Goal: Task Accomplishment & Management: Complete application form

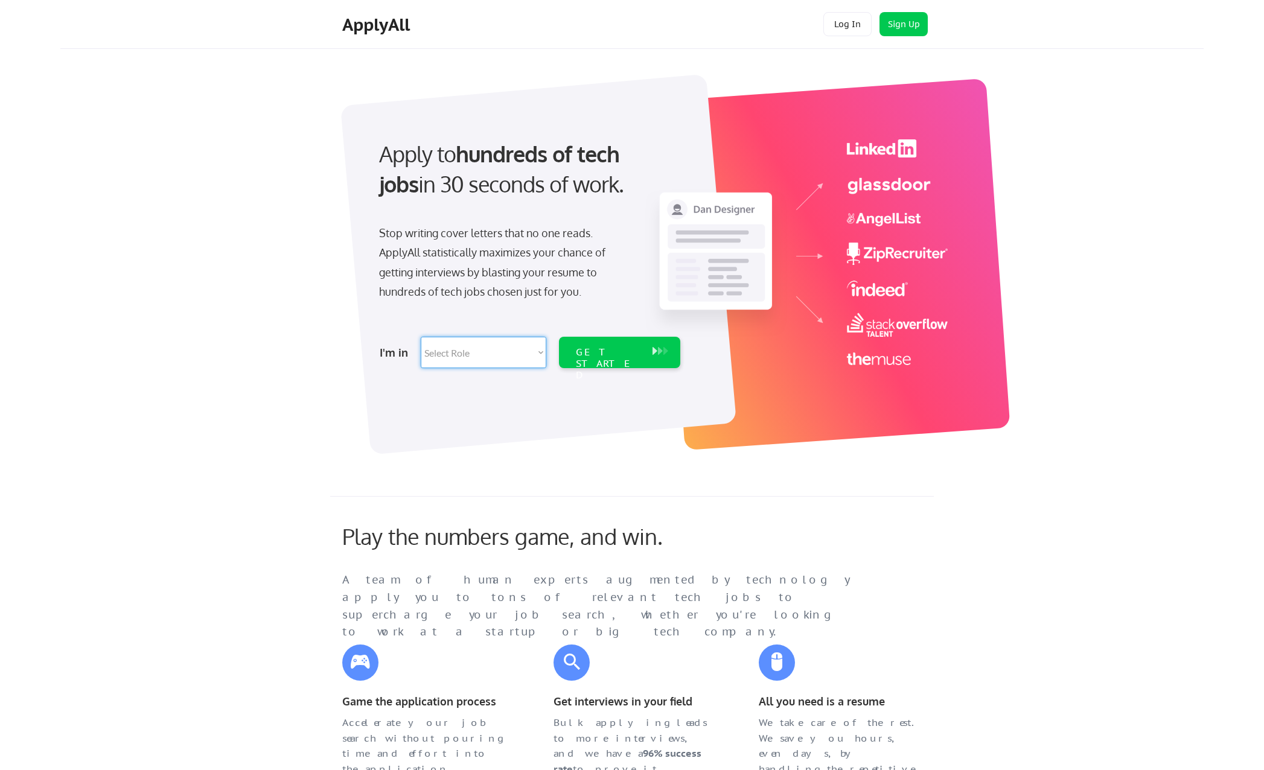
click at [447, 353] on select "Select Role Software Engineering Product Management Customer Success Sales UI/U…" at bounding box center [484, 352] width 126 height 31
select select ""it_security""
click at [421, 337] on select "Select Role Software Engineering Product Management Customer Success Sales UI/U…" at bounding box center [484, 352] width 126 height 31
select select ""it_security""
click at [598, 358] on div "GET STARTED" at bounding box center [608, 352] width 77 height 31
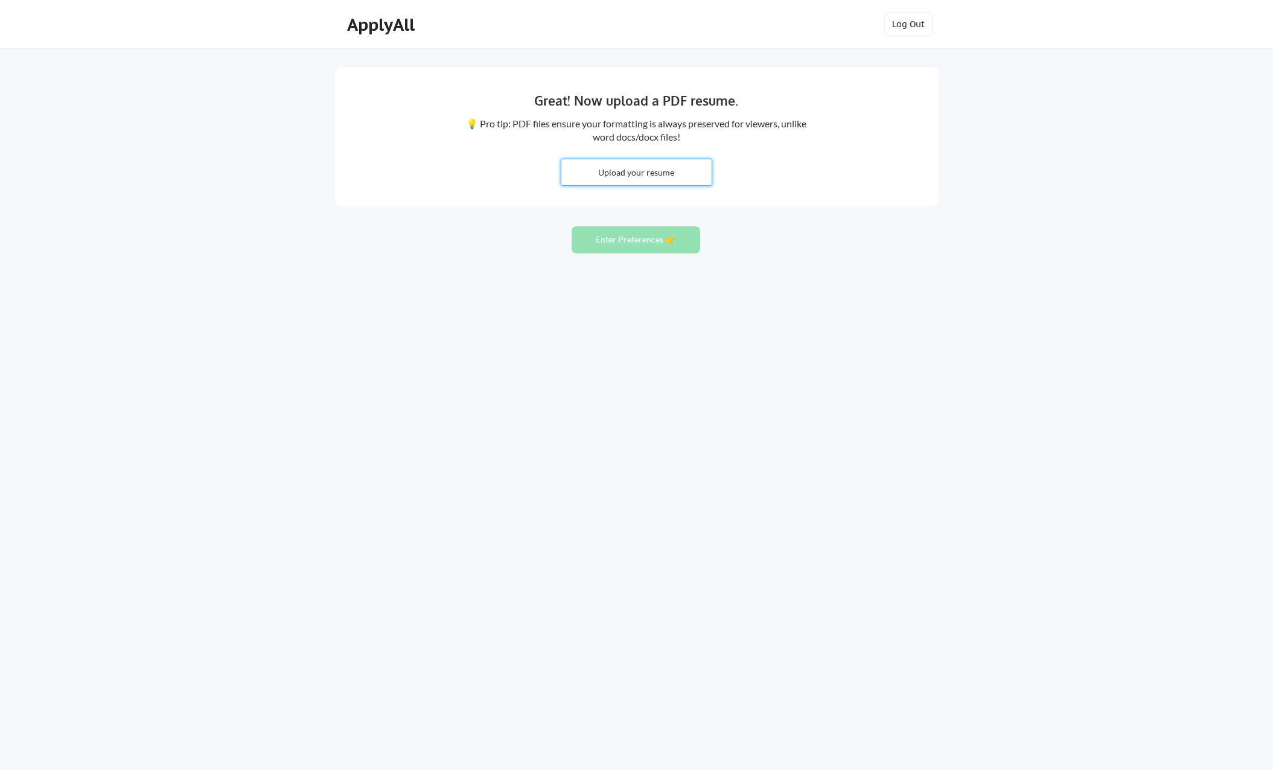
click at [625, 172] on input "file" at bounding box center [636, 172] width 150 height 26
type input "C:\fakepath\Resume - Patino.pdf"
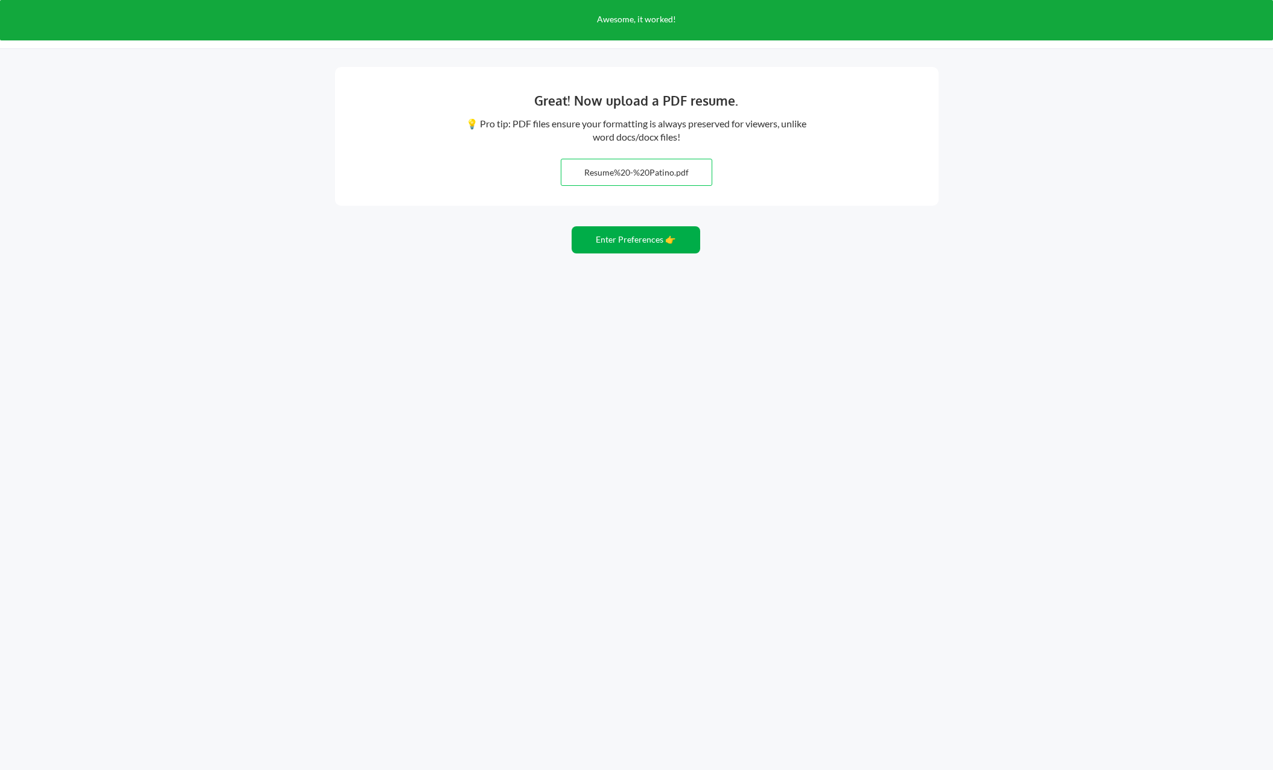
click at [626, 240] on button "Enter Preferences 👉" at bounding box center [635, 239] width 129 height 27
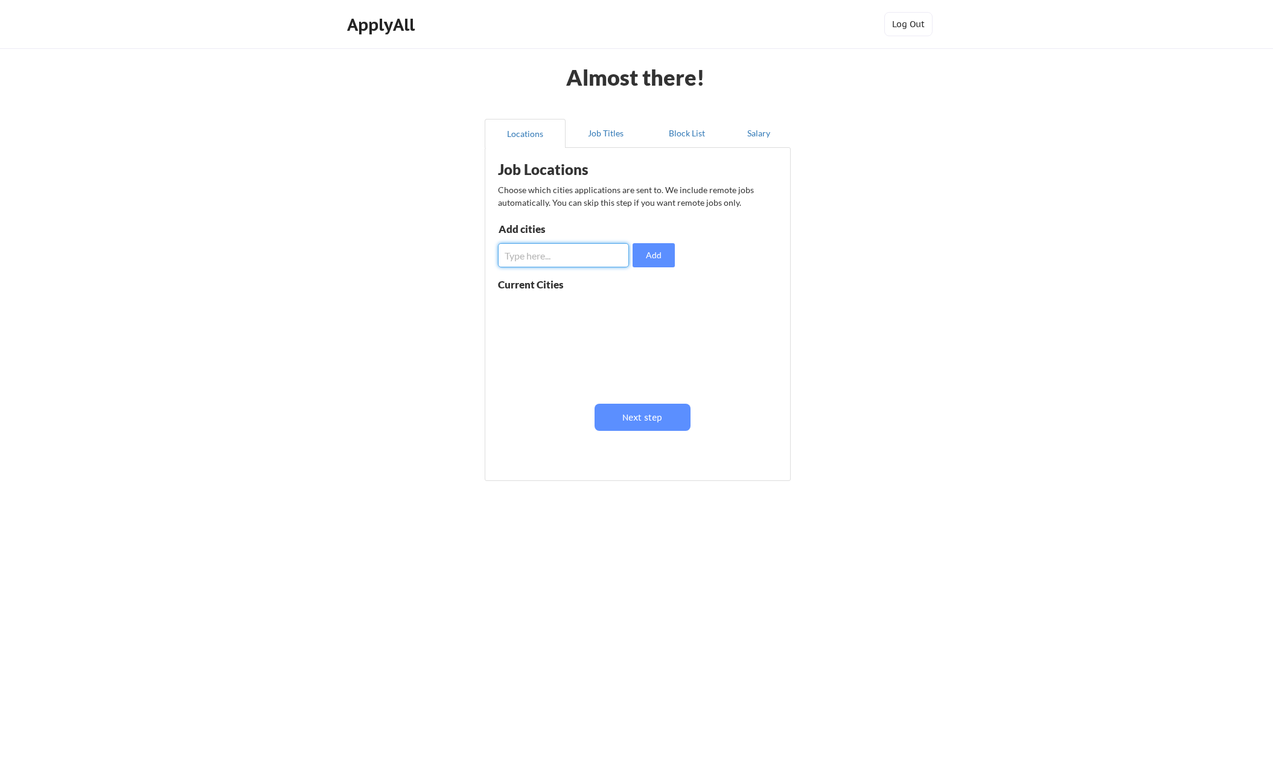
click at [559, 256] on input "input" at bounding box center [563, 255] width 131 height 24
type input "fort worth"
click at [639, 259] on button "Add" at bounding box center [653, 255] width 42 height 24
click at [626, 416] on button "Next step" at bounding box center [642, 417] width 96 height 27
click at [551, 262] on input "input" at bounding box center [565, 259] width 132 height 24
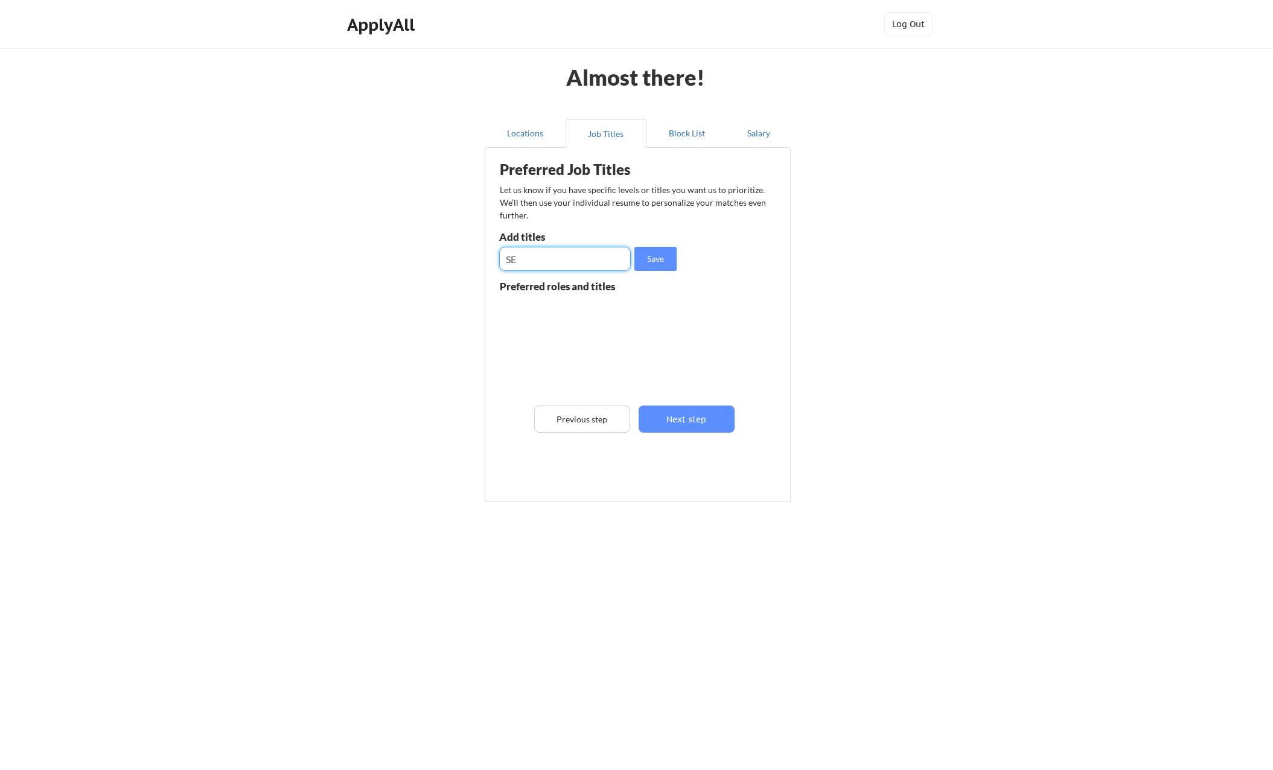
type input "S"
type input "Operations Manager"
click at [645, 262] on button "Save" at bounding box center [655, 259] width 42 height 24
click at [581, 263] on input "input" at bounding box center [565, 259] width 132 height 24
type input "TEchnical Lead"
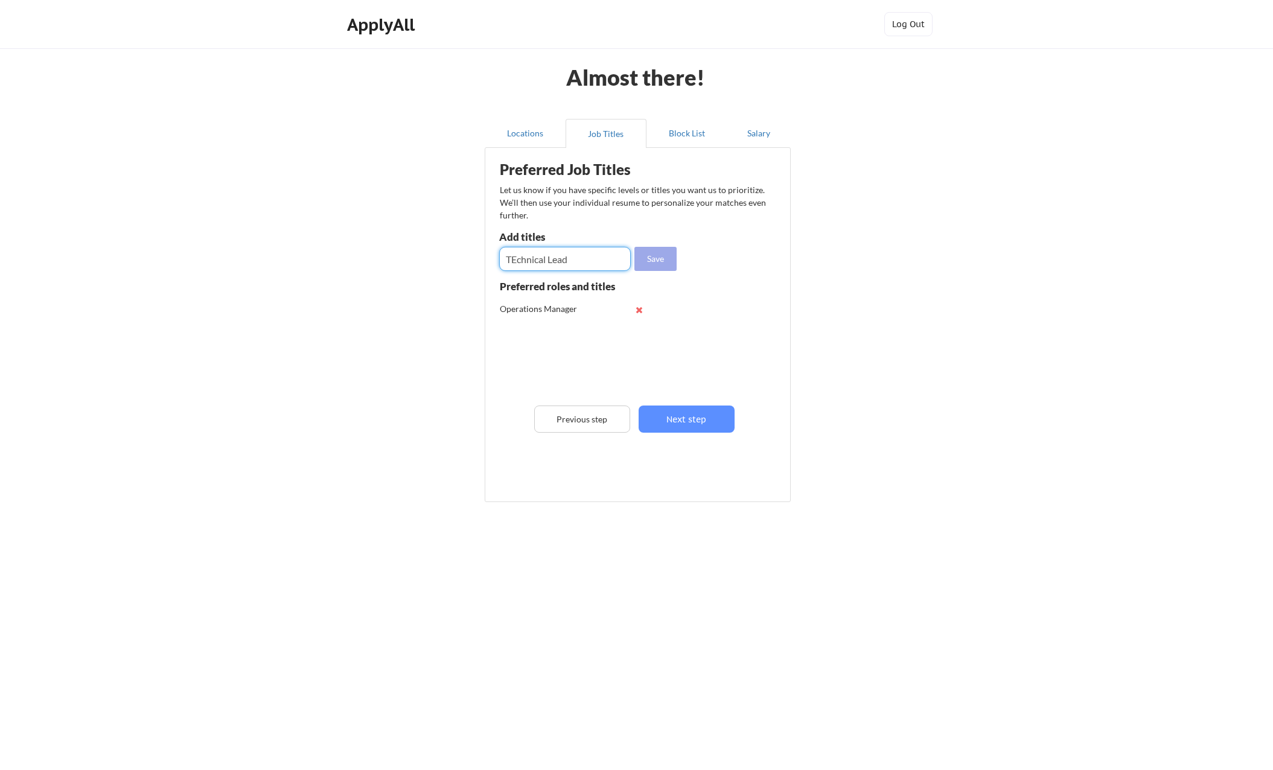
click at [640, 253] on button "Save" at bounding box center [655, 259] width 42 height 24
click at [637, 338] on button at bounding box center [639, 333] width 9 height 9
click at [526, 258] on input "input" at bounding box center [565, 259] width 132 height 24
type input "Technical Lead"
click at [662, 263] on button "Save" at bounding box center [655, 259] width 42 height 24
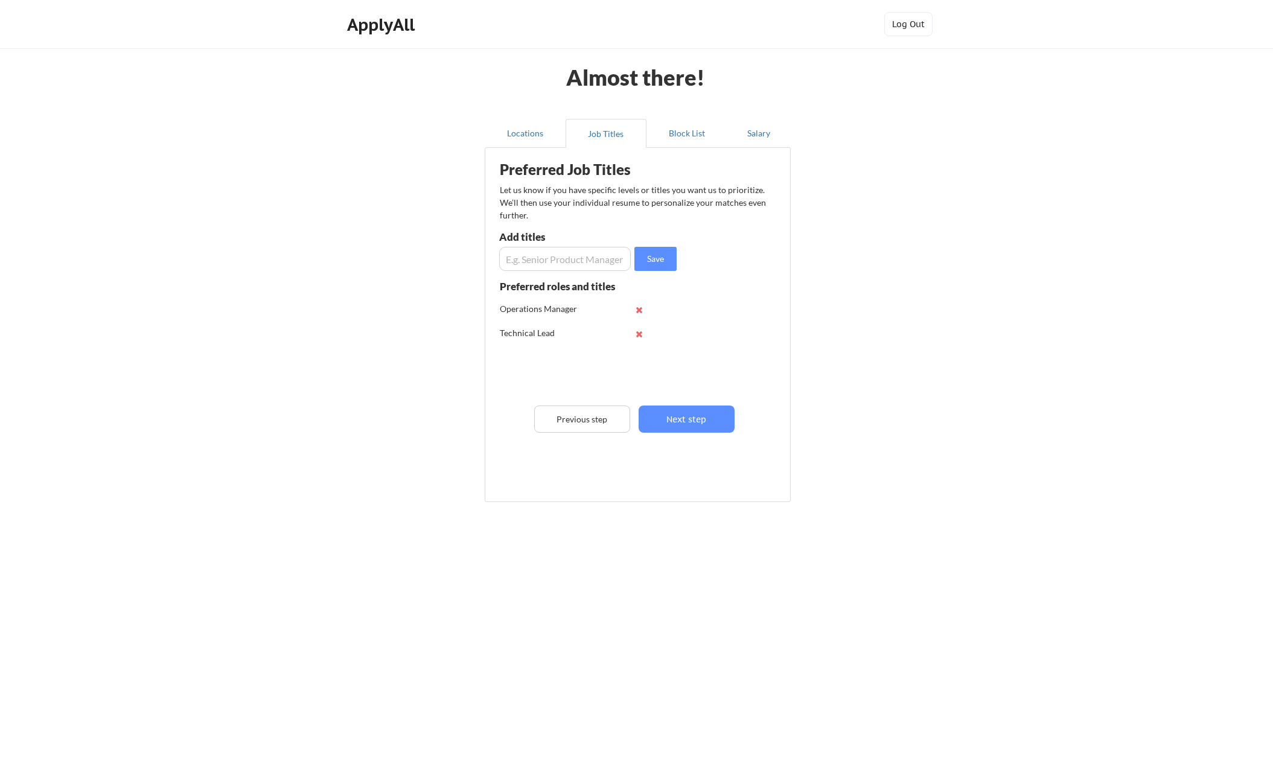
click at [524, 266] on input "input" at bounding box center [565, 259] width 132 height 24
type input "Technical Principle"
click at [652, 256] on button "Save" at bounding box center [655, 259] width 42 height 24
click at [530, 264] on input "input" at bounding box center [565, 259] width 132 height 24
type input "Managed Services Manager"
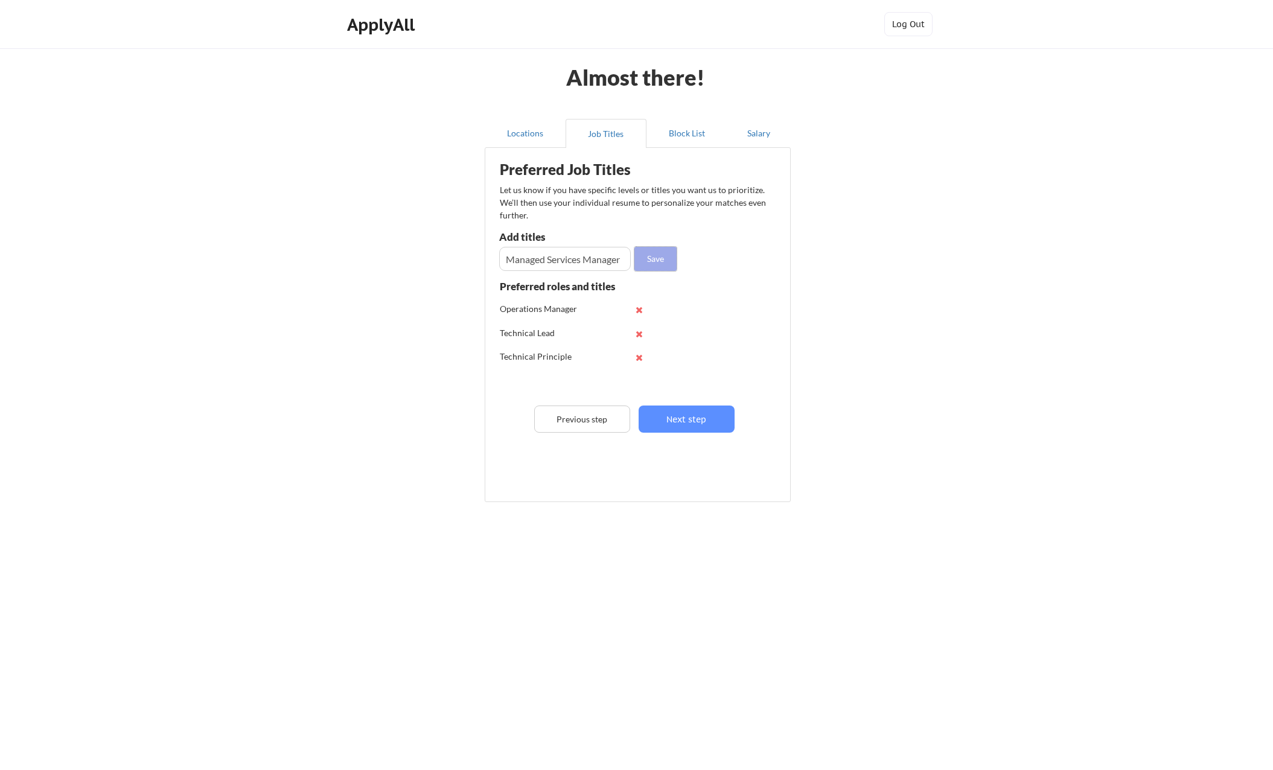
click at [644, 260] on button "Save" at bounding box center [655, 259] width 42 height 24
click at [679, 426] on button "Next step" at bounding box center [686, 419] width 96 height 27
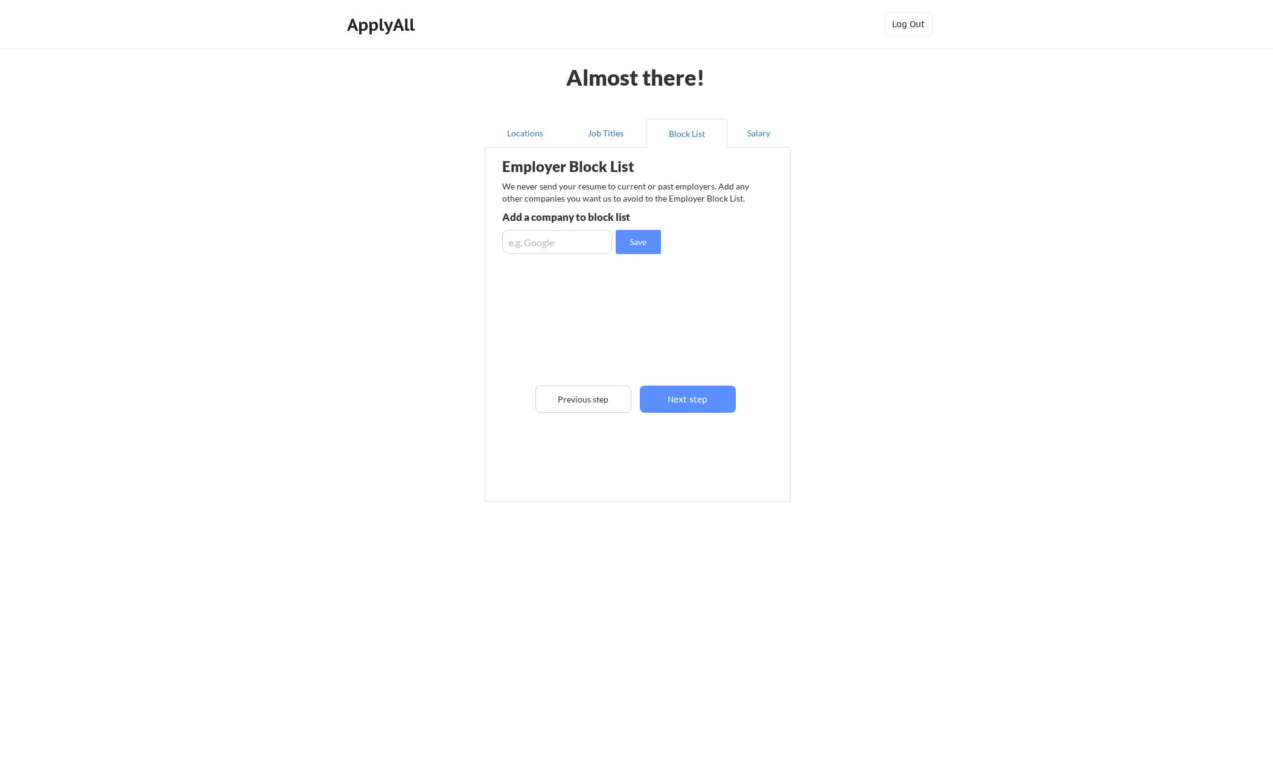
click at [536, 251] on input "input" at bounding box center [557, 242] width 110 height 24
type input "CBTS"
click at [632, 247] on button "Save" at bounding box center [638, 242] width 45 height 24
click at [711, 399] on button "Next step" at bounding box center [688, 399] width 96 height 27
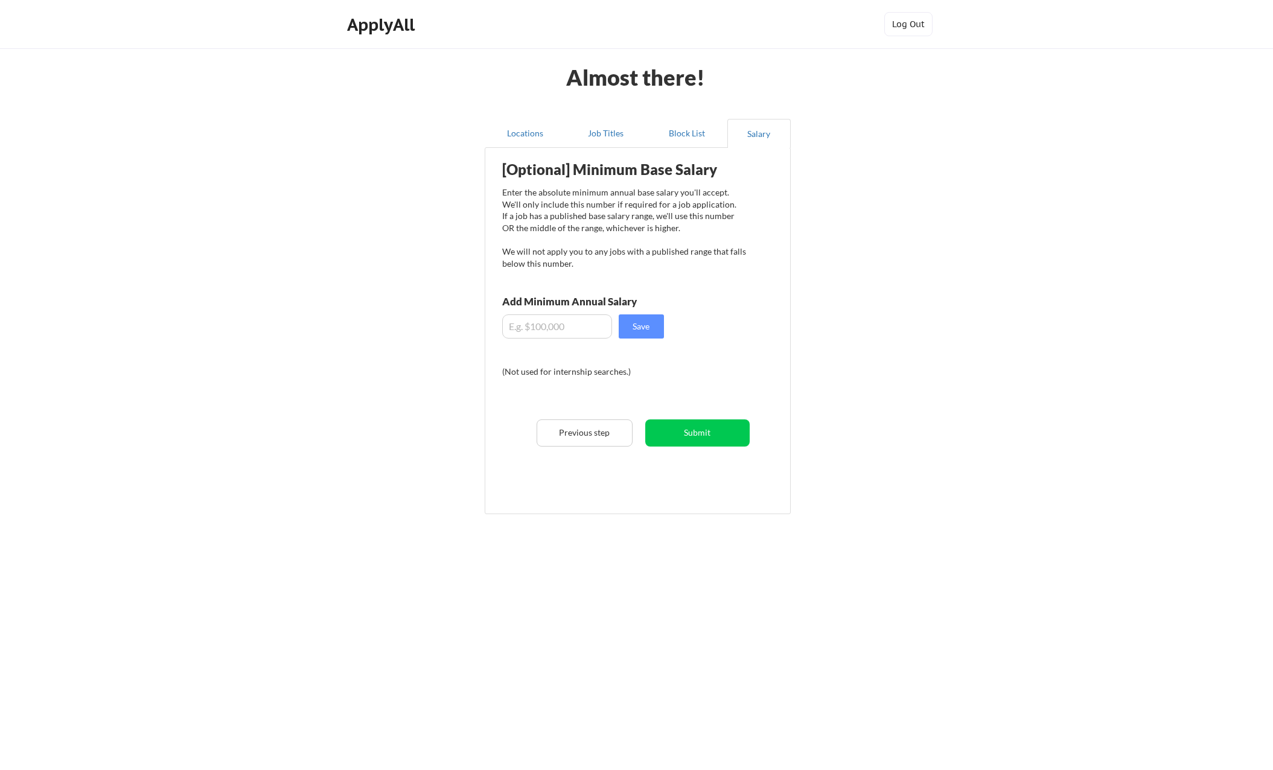
click at [536, 314] on input "input" at bounding box center [557, 326] width 110 height 24
type input "$200,000"
click at [640, 328] on button "Save" at bounding box center [641, 326] width 45 height 24
click at [705, 431] on button "Submit" at bounding box center [697, 432] width 104 height 27
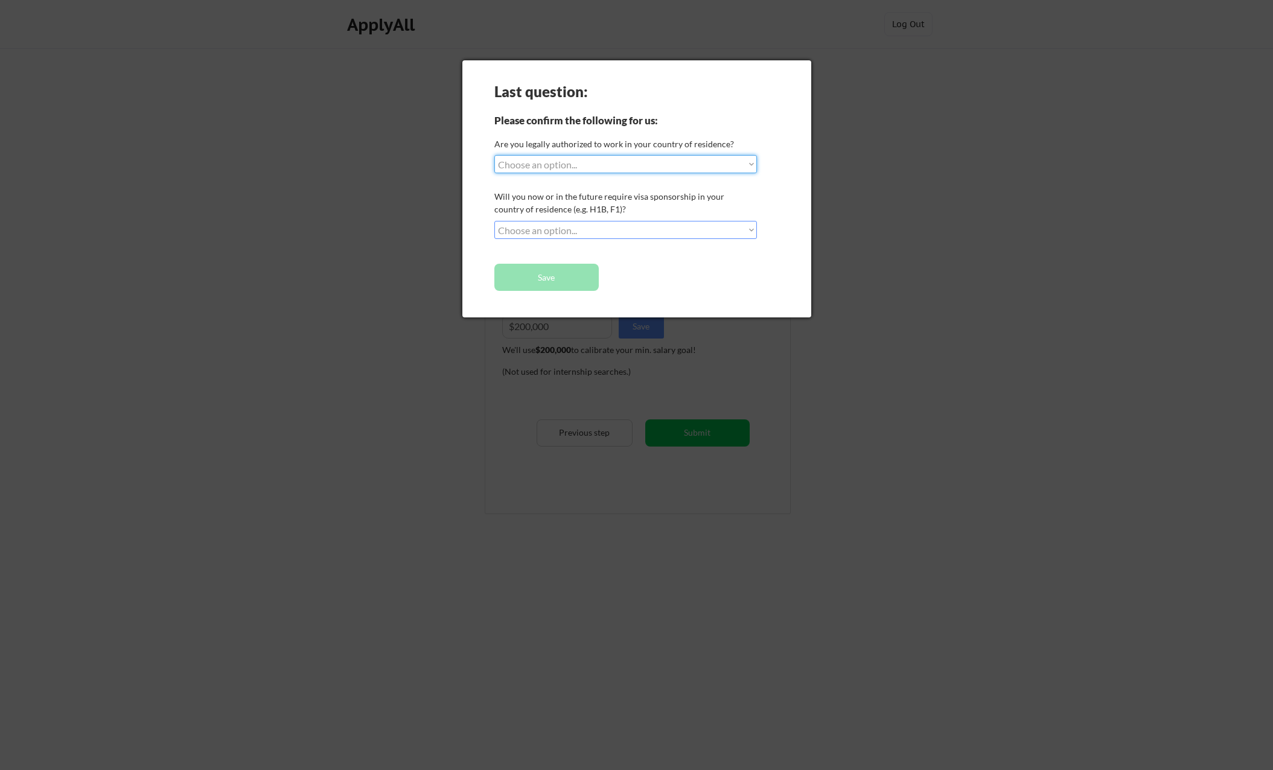
click at [551, 164] on select "Choose an option... Yes, I am a US Citizen Yes, I am a Canadian Citizen Yes, I …" at bounding box center [625, 164] width 262 height 18
select select ""yes__i_am_a_us_citizen""
click at [494, 155] on select "Choose an option... Yes, I am a US Citizen Yes, I am a Canadian Citizen Yes, I …" at bounding box center [625, 164] width 262 height 18
click at [544, 224] on select "Choose an option... No, I will not need sponsorship Yes, I will need sponsorship" at bounding box center [625, 230] width 262 height 18
select select ""no__i_will_not_need_sponsorship""
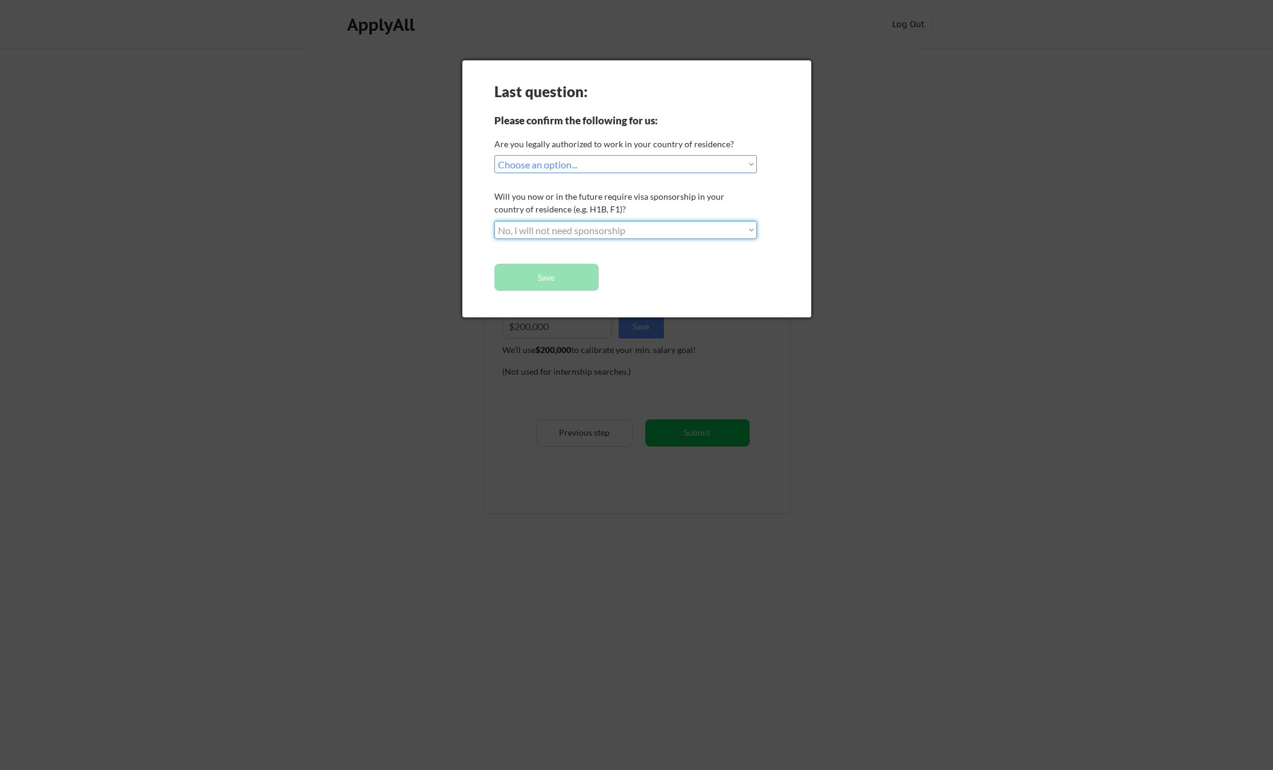
click at [494, 221] on select "Choose an option... No, I will not need sponsorship Yes, I will need sponsorship" at bounding box center [625, 230] width 262 height 18
click at [543, 280] on button "Save" at bounding box center [546, 277] width 104 height 27
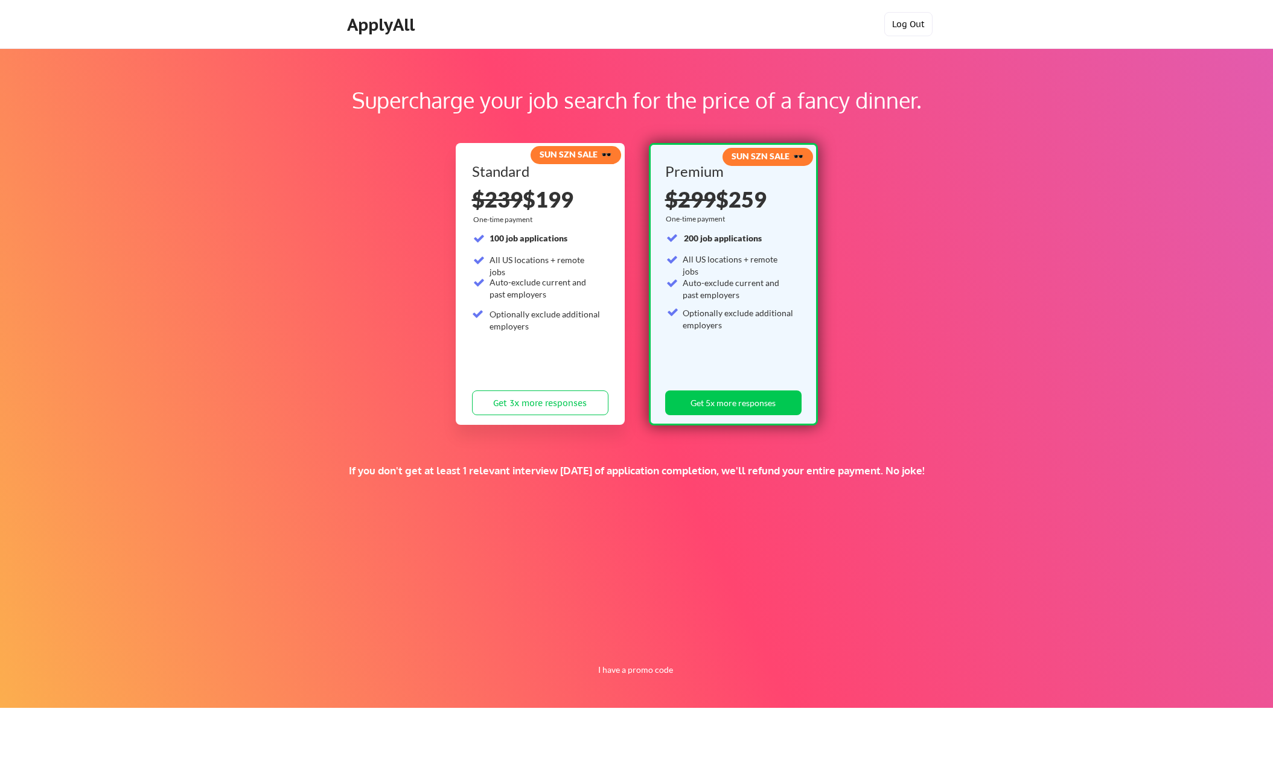
click at [918, 16] on button "Log Out" at bounding box center [908, 24] width 48 height 24
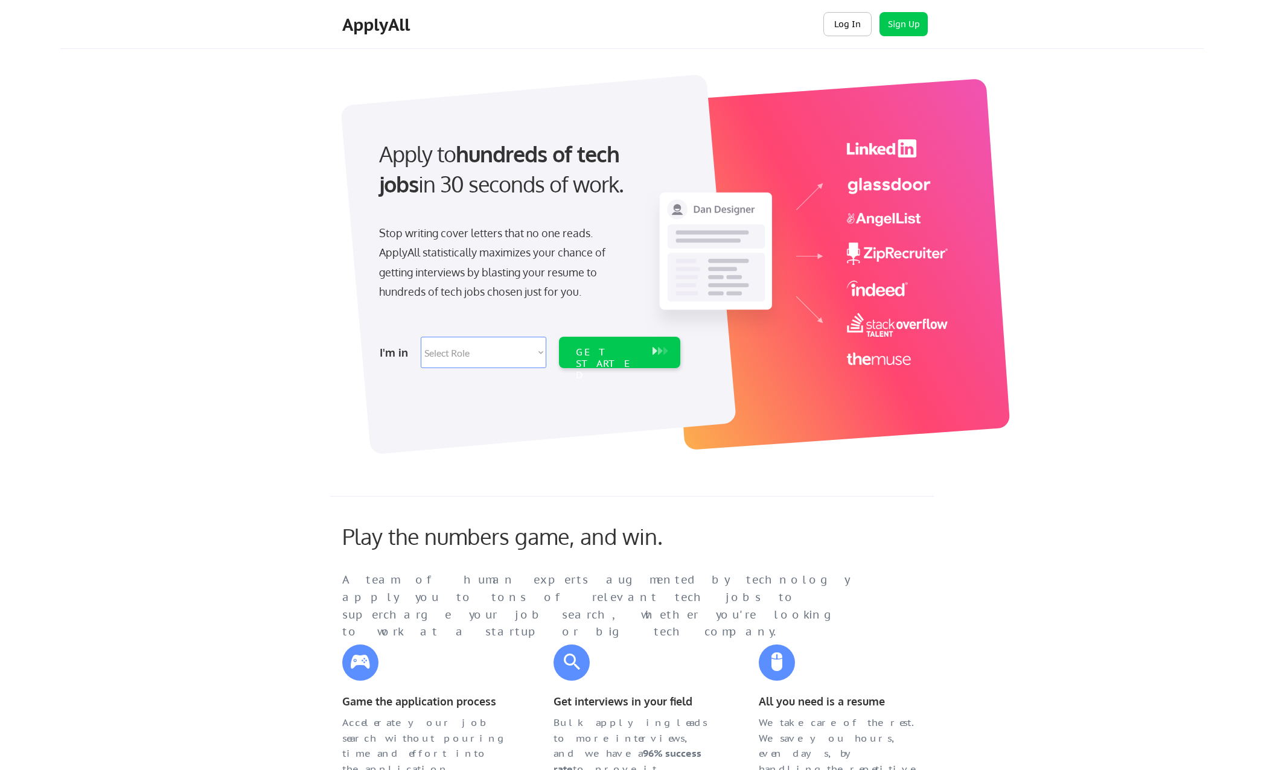
click at [857, 28] on button "Log In" at bounding box center [847, 24] width 48 height 24
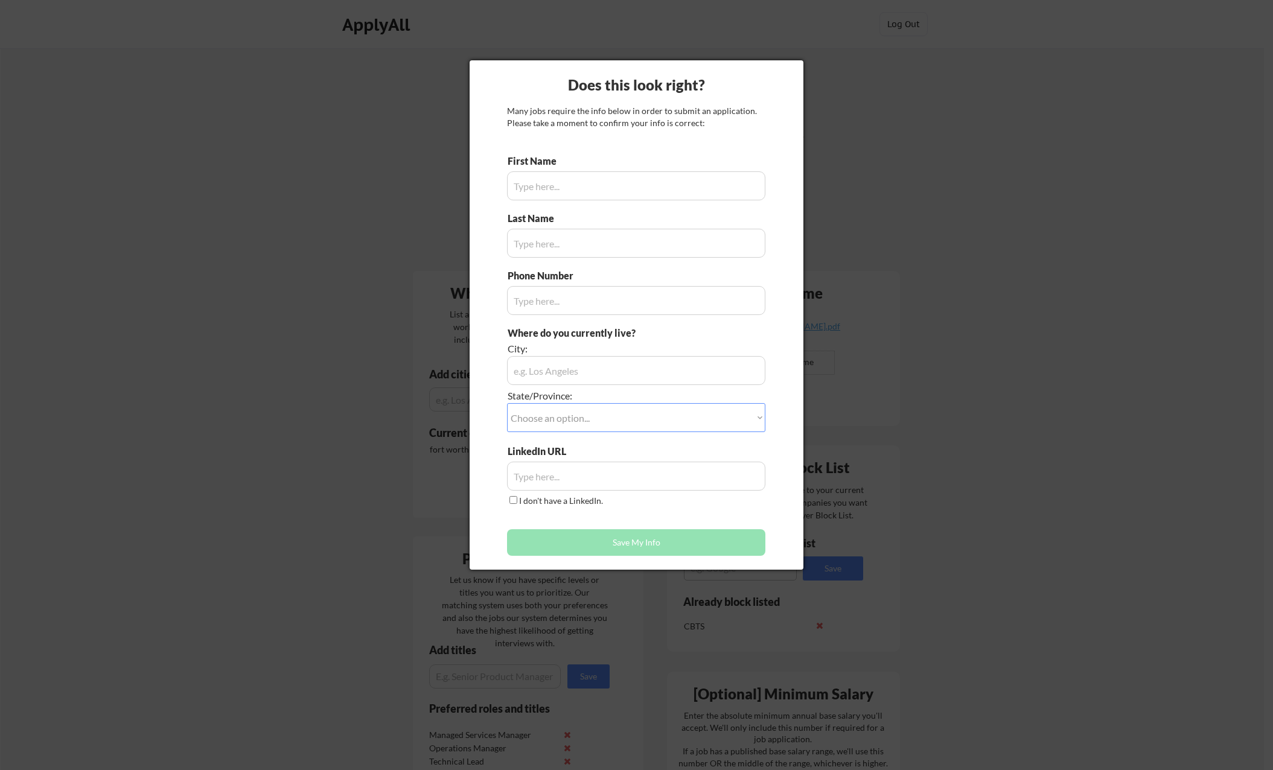
click at [1007, 230] on div at bounding box center [636, 385] width 1273 height 770
click at [520, 500] on label "I don't have a LinkedIn." at bounding box center [561, 500] width 84 height 10
click at [517, 500] on input "I don't have a LinkedIn." at bounding box center [513, 500] width 8 height 8
click at [331, 490] on div at bounding box center [636, 385] width 1273 height 770
click at [602, 535] on button "Save My Info" at bounding box center [636, 542] width 258 height 27
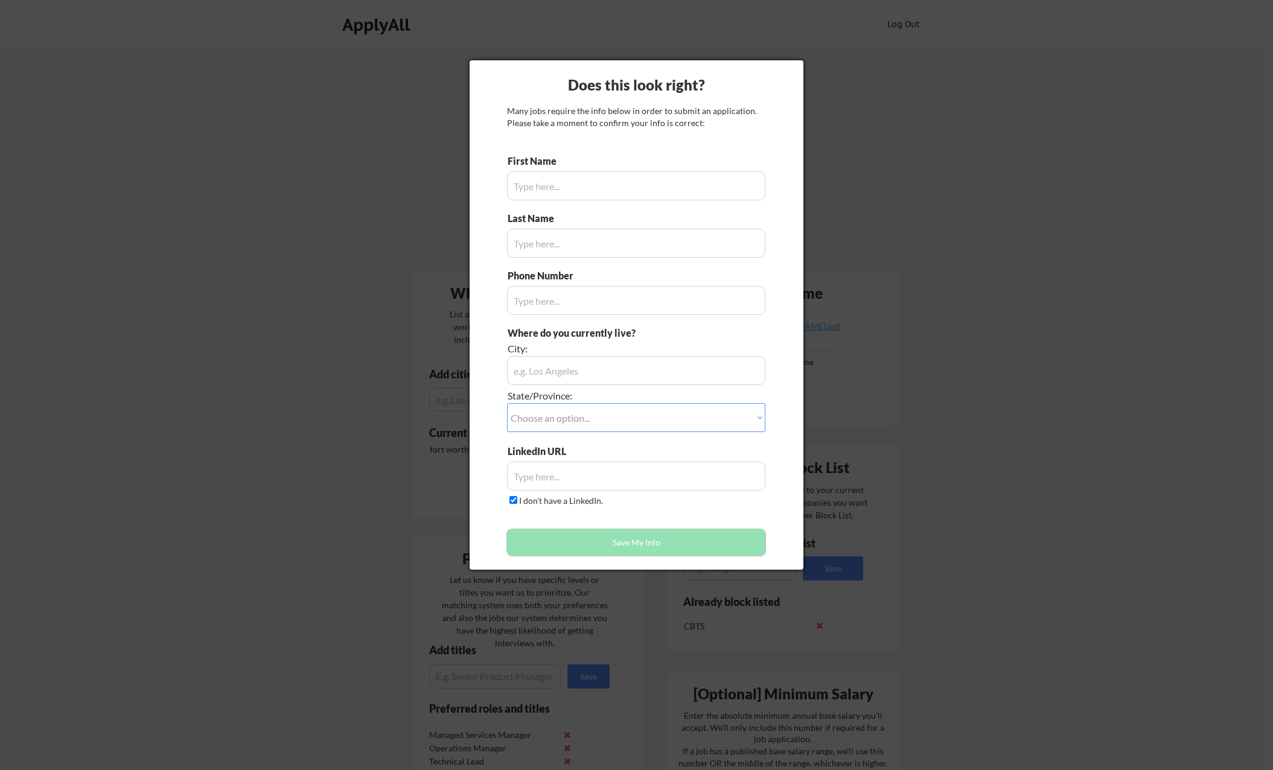
click at [699, 118] on div "Many jobs require the info below in order to submit an application. Please take…" at bounding box center [636, 117] width 258 height 24
click at [551, 502] on label "I don't have a LinkedIn." at bounding box center [561, 500] width 84 height 10
click at [517, 502] on input "I don't have a LinkedIn." at bounding box center [513, 500] width 8 height 8
checkbox input "false"
click at [541, 196] on input "input" at bounding box center [636, 185] width 258 height 29
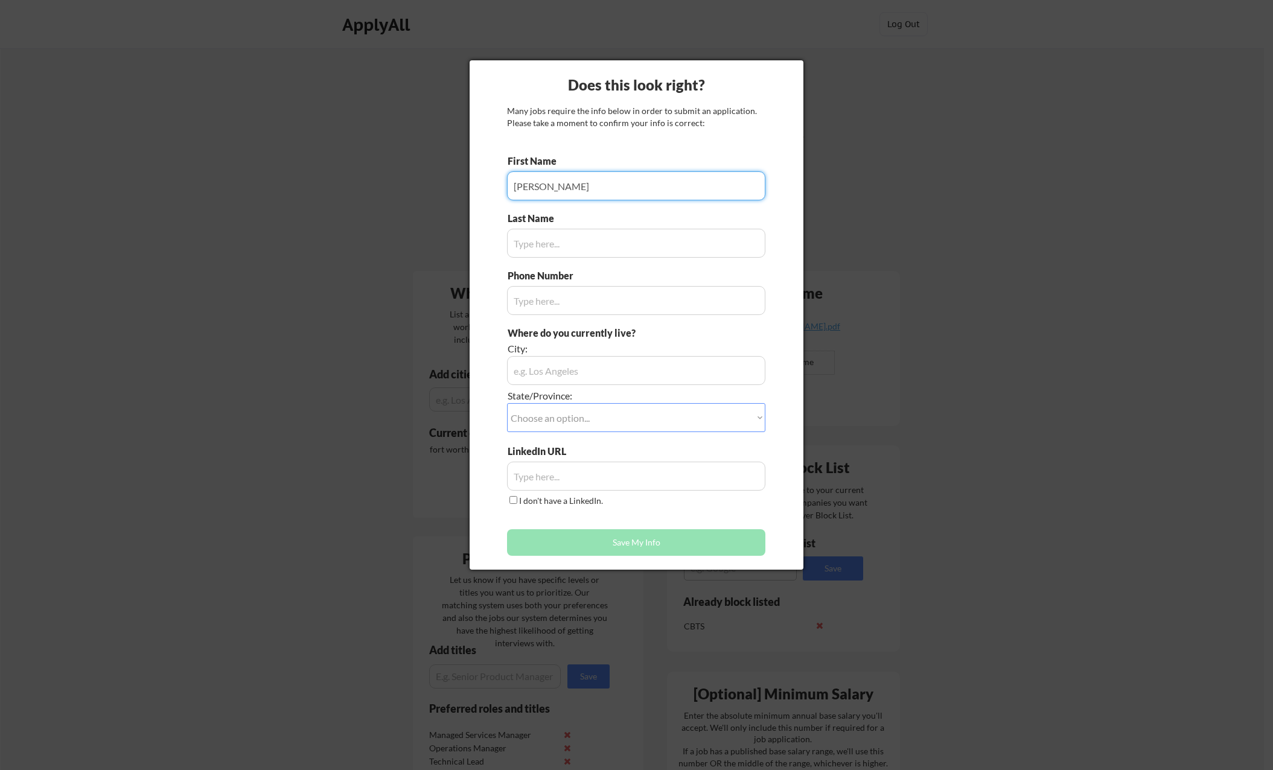
type input "[PERSON_NAME]"
click at [560, 250] on input "input" at bounding box center [636, 243] width 258 height 29
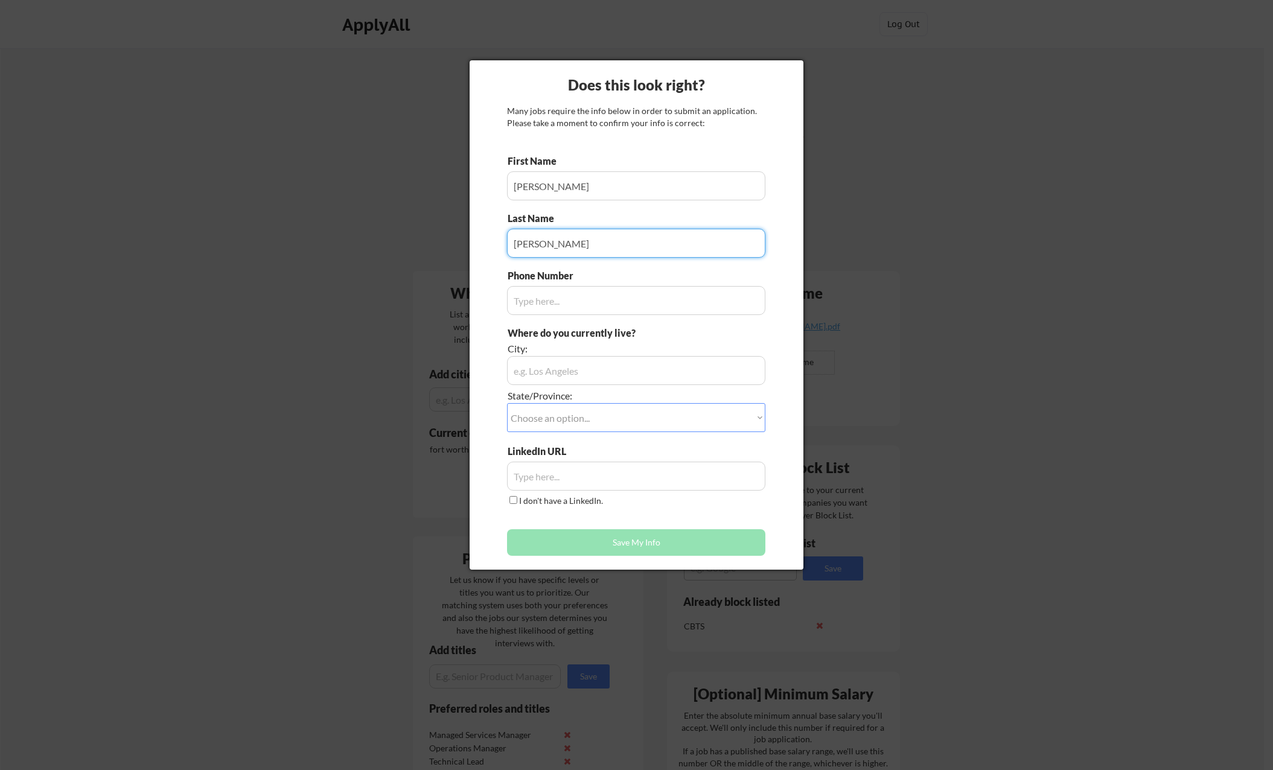
type input "[PERSON_NAME]"
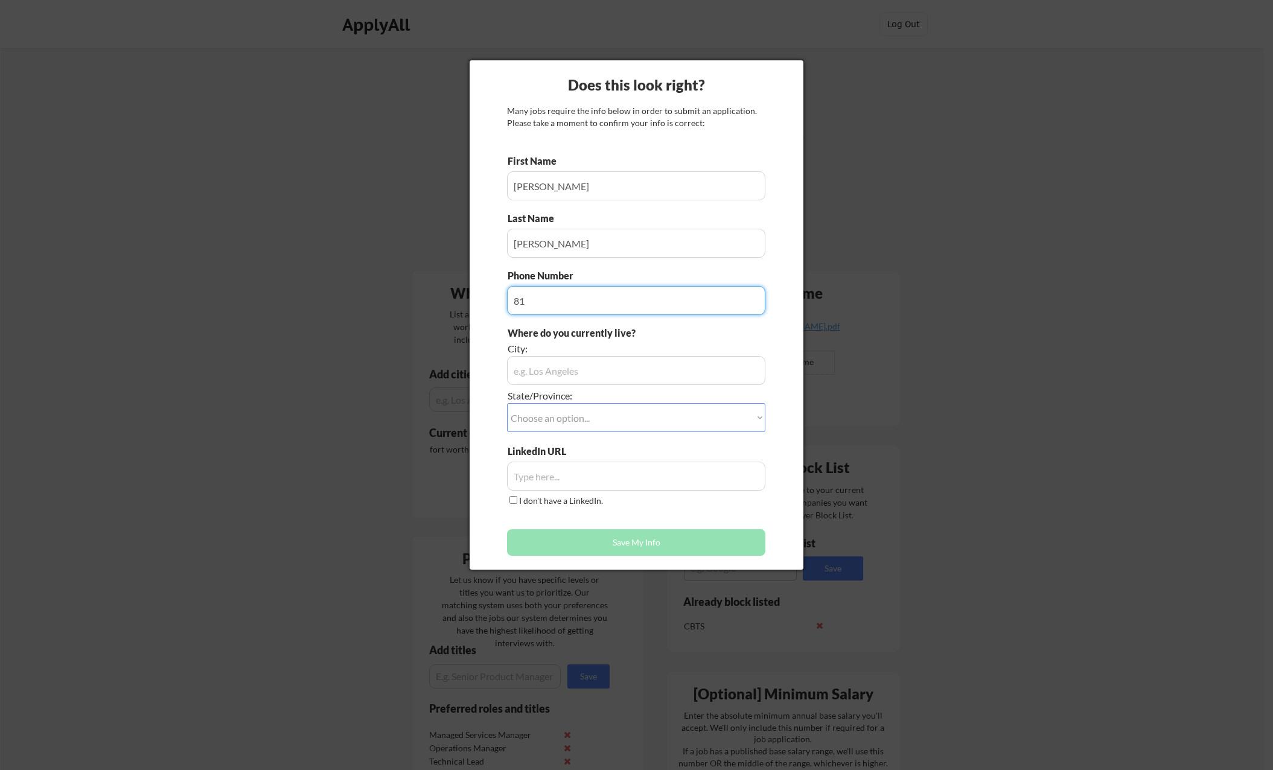
type input "8"
type input "2155555555"
click at [547, 362] on input "input" at bounding box center [636, 370] width 258 height 29
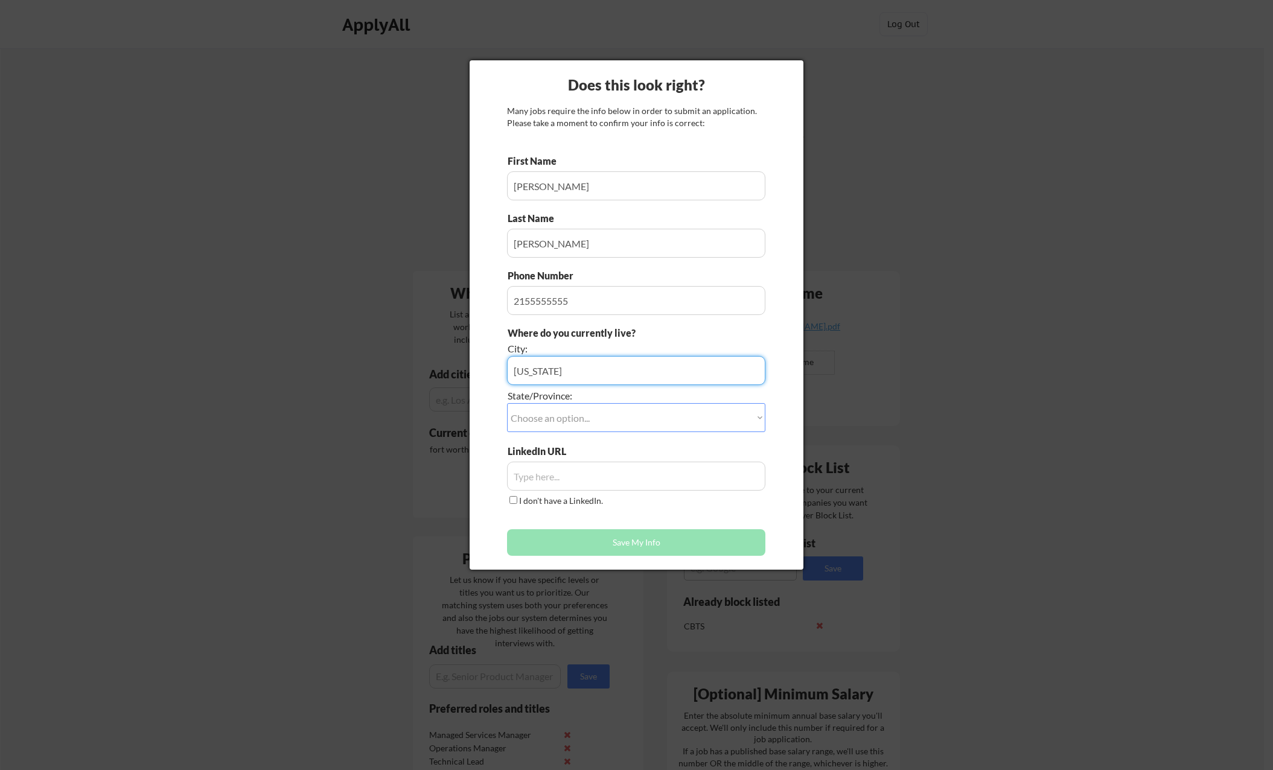
type input "[US_STATE]"
click at [562, 410] on select "Choose an option... Other/Not Applicable [US_STATE] [US_STATE] [GEOGRAPHIC_DATA…" at bounding box center [636, 417] width 258 height 29
select select ""[US_STATE]""
click at [507, 403] on select "Choose an option... Other/Not Applicable [US_STATE] [US_STATE] [GEOGRAPHIC_DATA…" at bounding box center [636, 417] width 258 height 29
click at [564, 505] on label "I don't have a LinkedIn." at bounding box center [561, 500] width 84 height 10
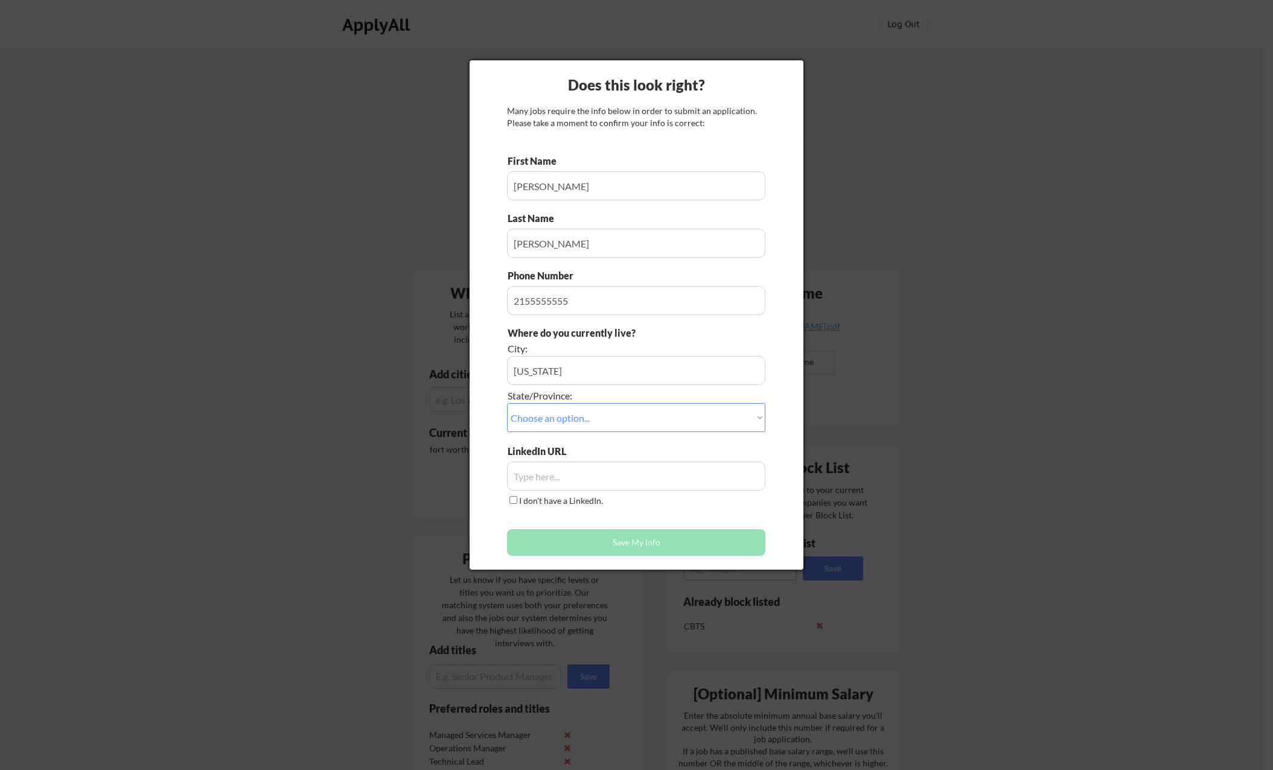
click at [517, 504] on input "I don't have a LinkedIn." at bounding box center [513, 500] width 8 height 8
checkbox input "true"
click at [574, 548] on button "Save My Info" at bounding box center [636, 542] width 258 height 27
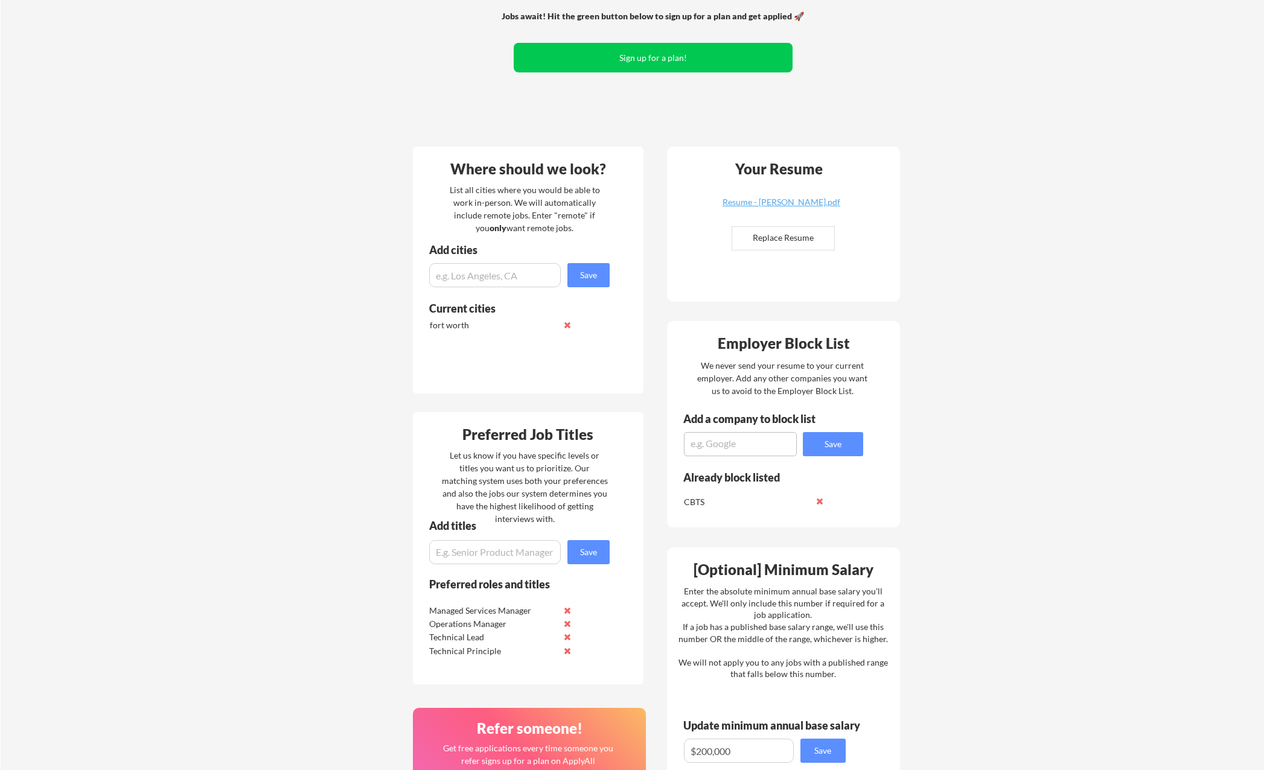
scroll to position [94, 0]
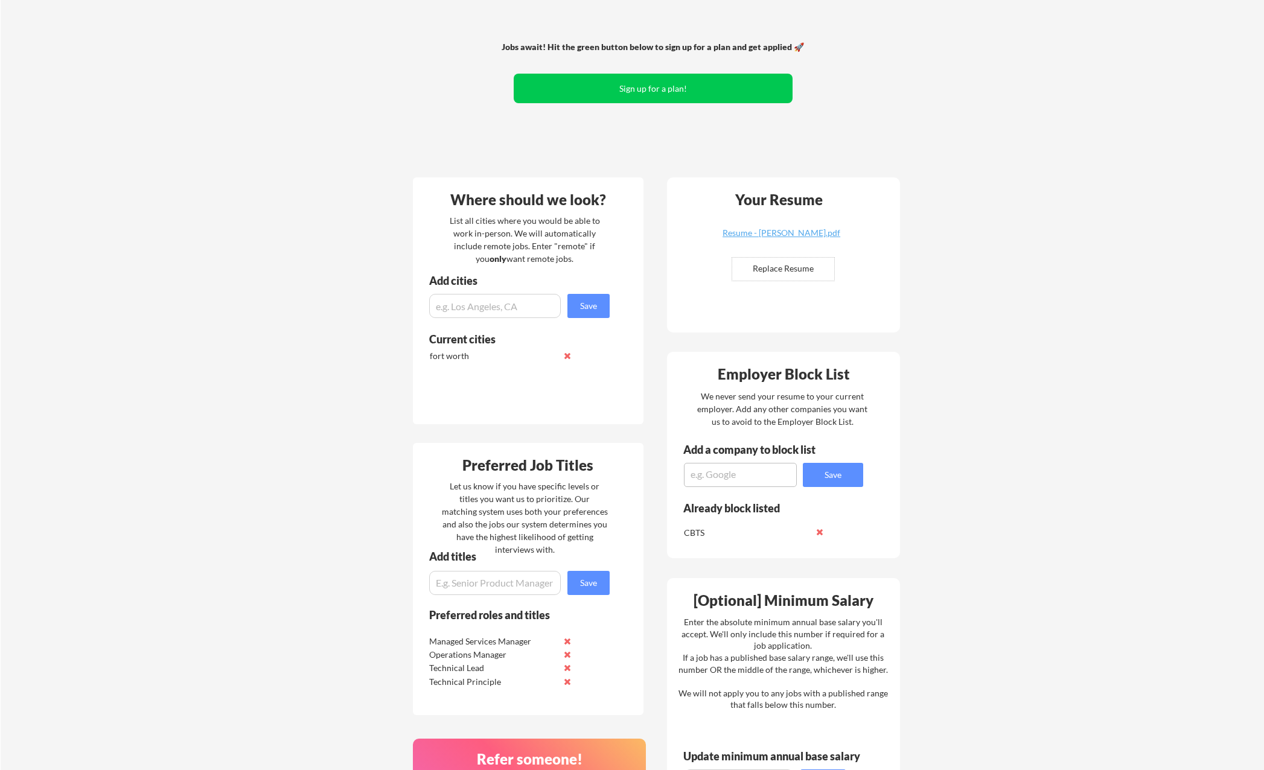
click at [777, 272] on input "file" at bounding box center [783, 269] width 102 height 23
type input "C:\fakepath\Microsoft Integration Stencils v2.2.vssx"
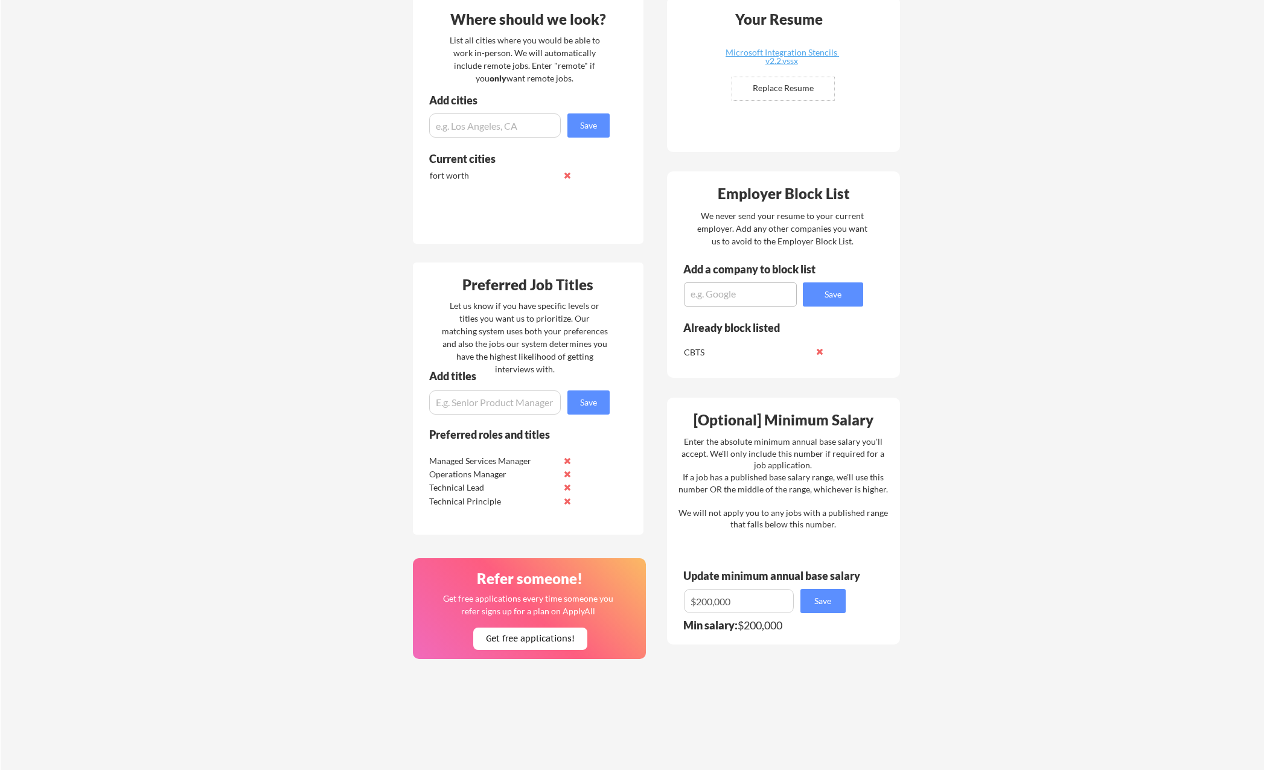
scroll to position [275, 0]
click at [569, 174] on button at bounding box center [567, 174] width 9 height 9
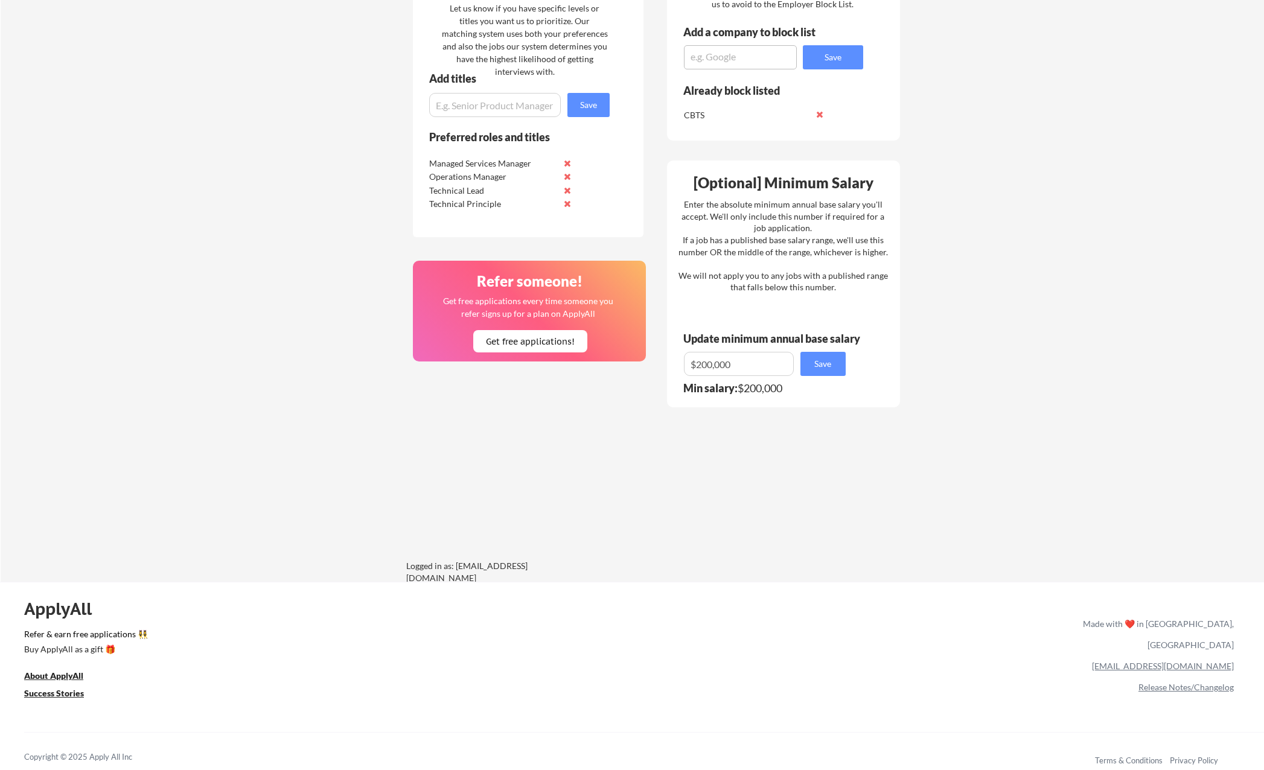
scroll to position [516, 0]
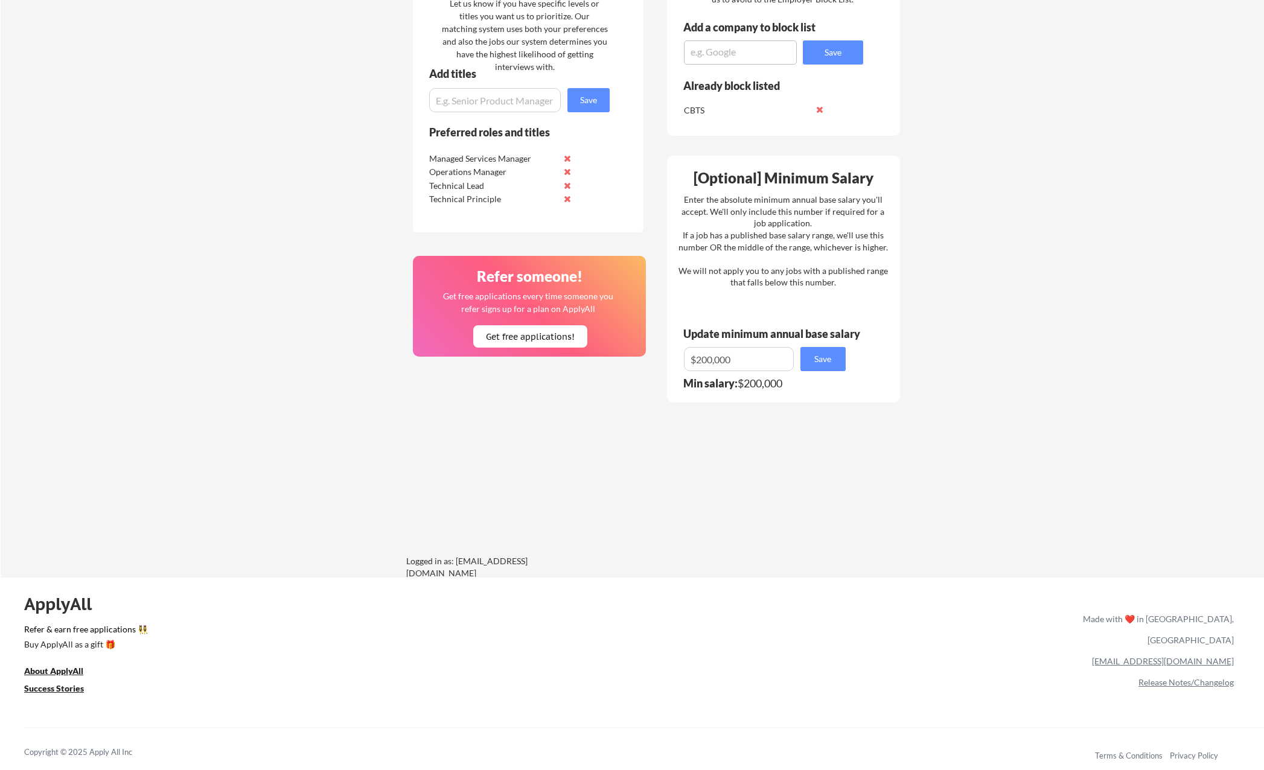
click at [1177, 677] on link "Release Notes/Changelog" at bounding box center [1185, 682] width 95 height 10
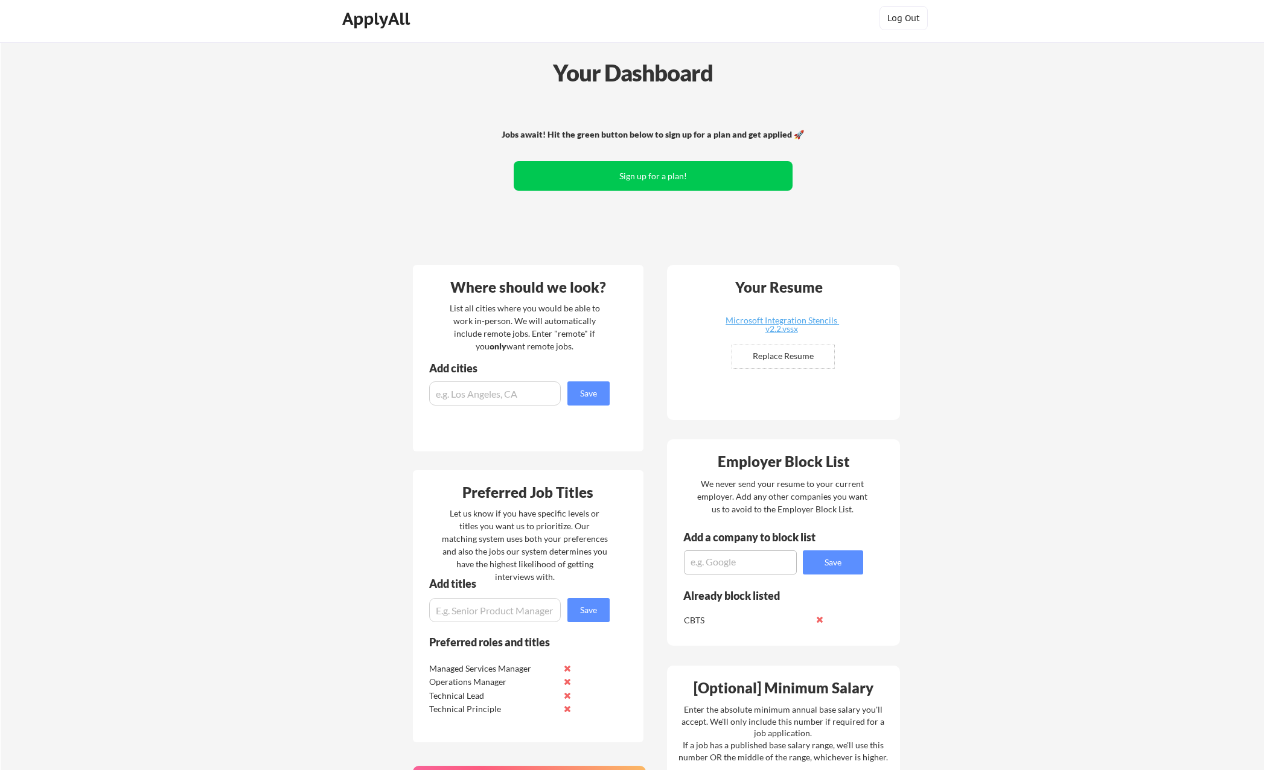
scroll to position [0, 0]
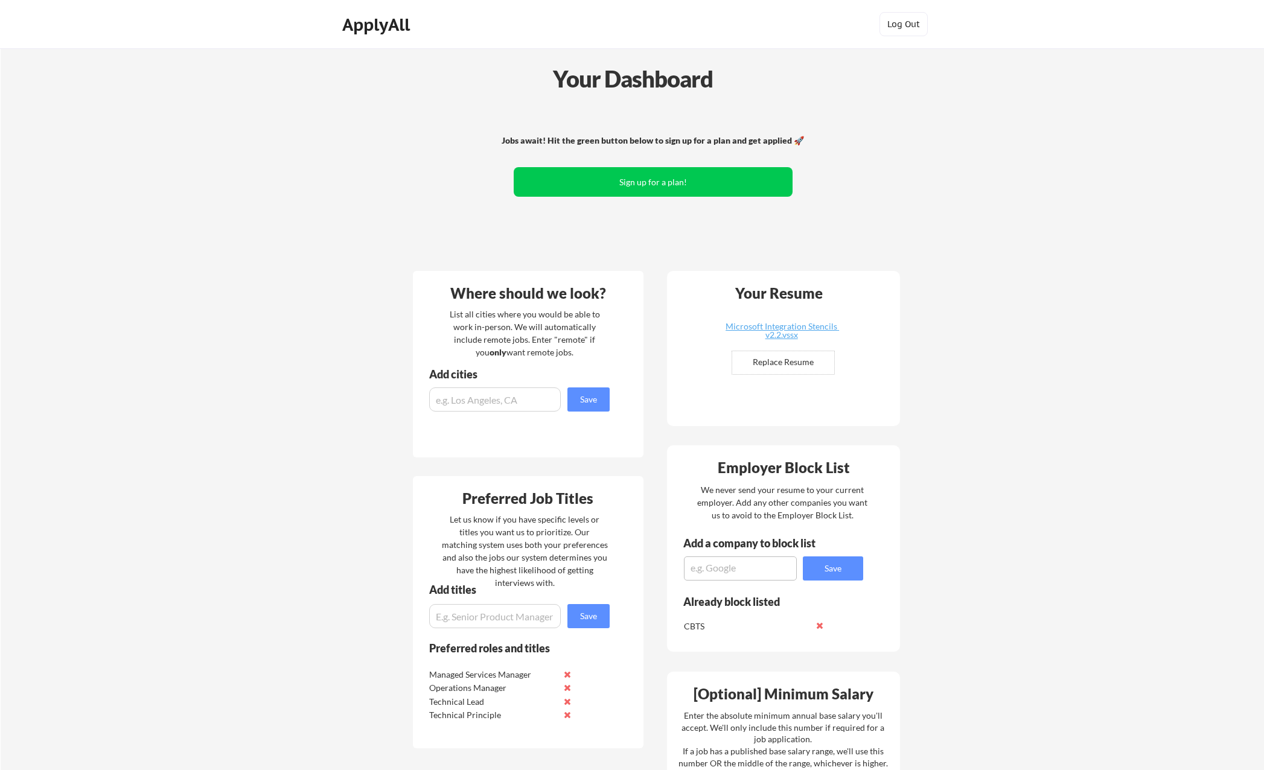
click at [372, 2] on div "ApplyAll Log Out" at bounding box center [632, 24] width 1264 height 49
click at [366, 28] on div "ApplyAll" at bounding box center [377, 24] width 71 height 21
click at [357, 25] on div "ApplyAll" at bounding box center [377, 24] width 71 height 21
